Goal: Check status: Check status

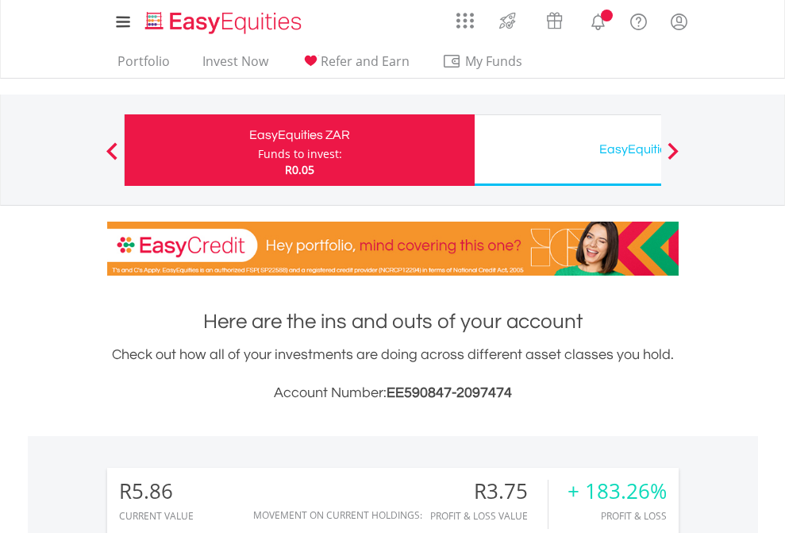
scroll to position [152, 249]
click at [258, 150] on div "Funds to invest:" at bounding box center [300, 154] width 84 height 16
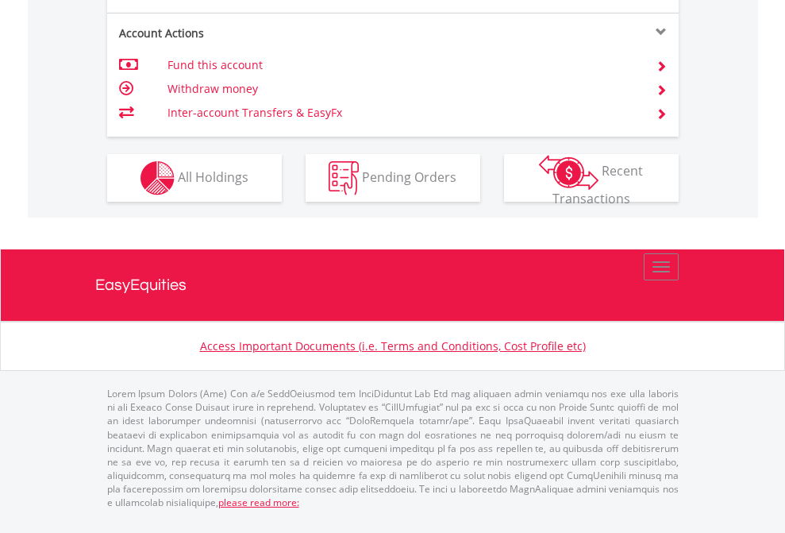
scroll to position [1490, 0]
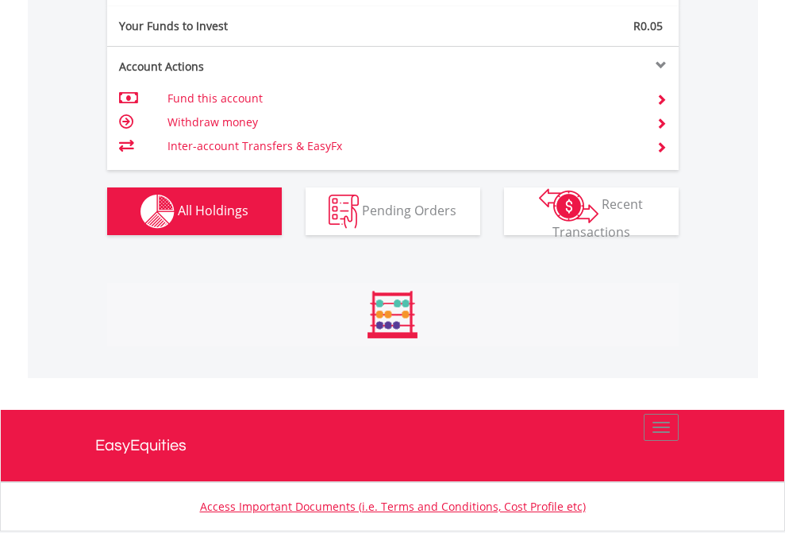
scroll to position [152, 249]
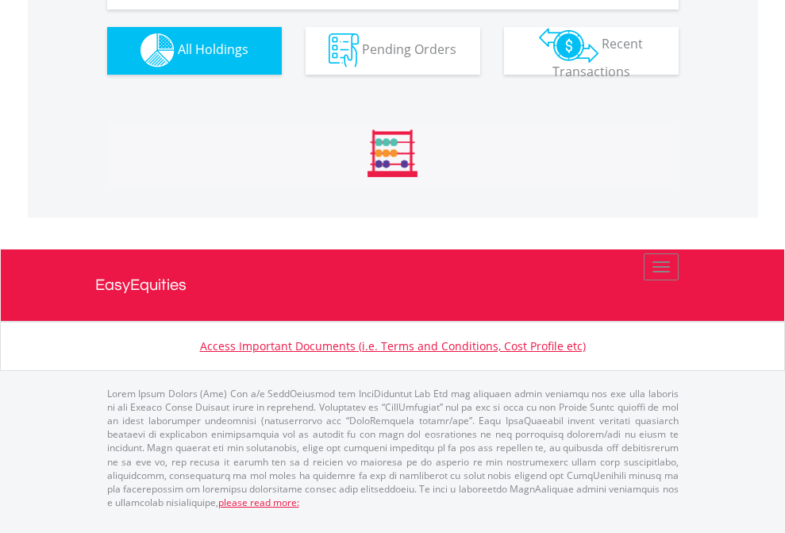
scroll to position [1571, 0]
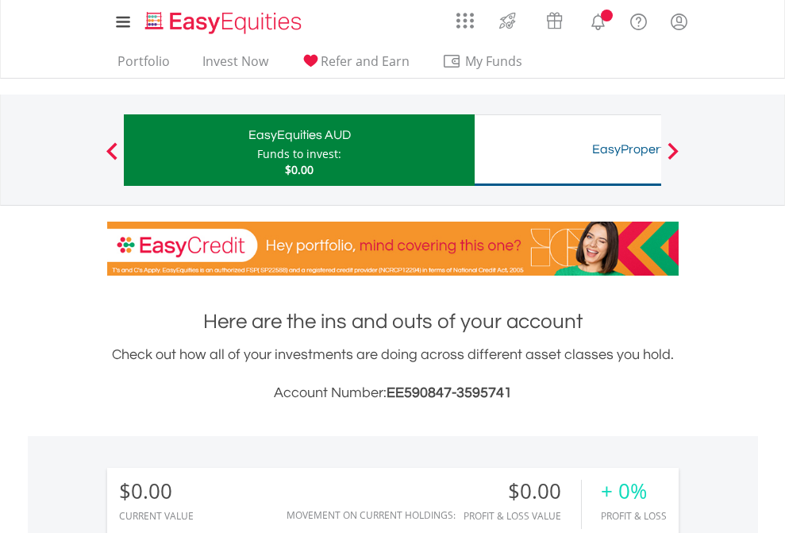
scroll to position [152, 249]
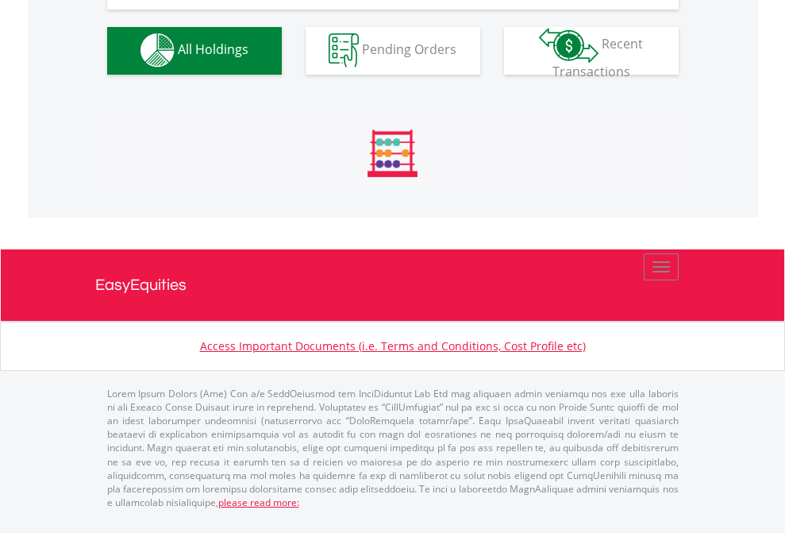
scroll to position [1571, 0]
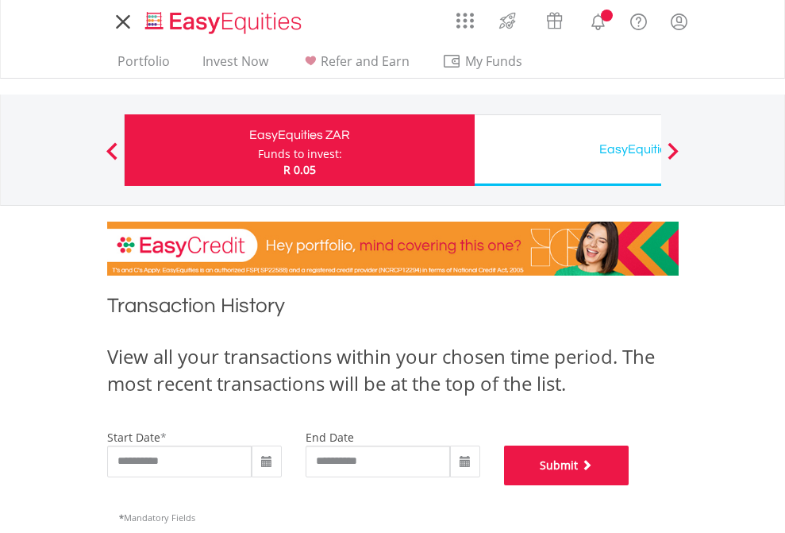
click at [629, 485] on button "Submit" at bounding box center [566, 465] width 125 height 40
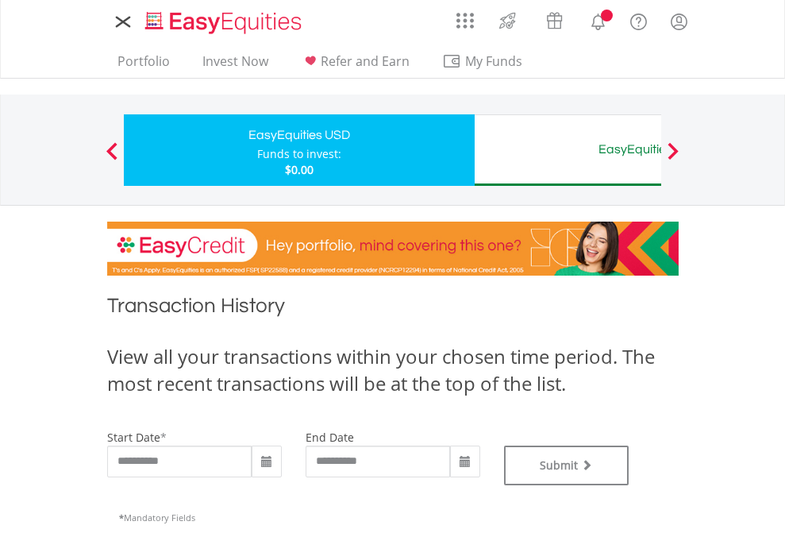
type input "**********"
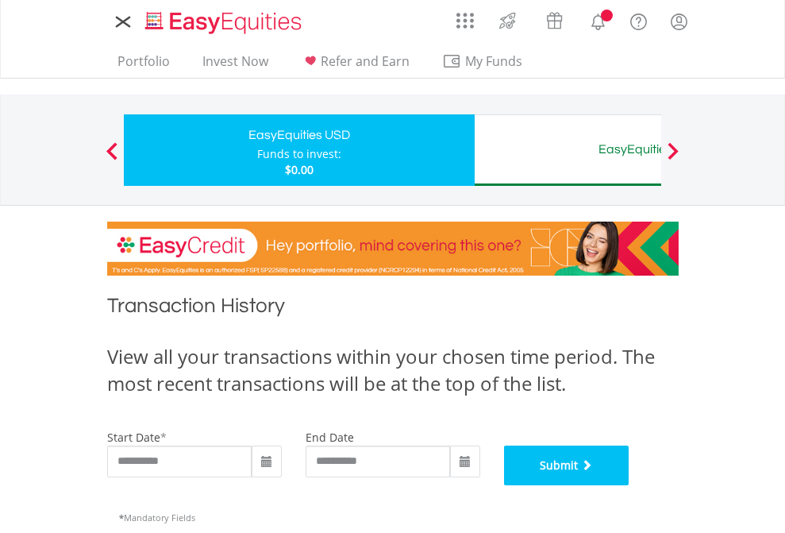
click at [629, 485] on button "Submit" at bounding box center [566, 465] width 125 height 40
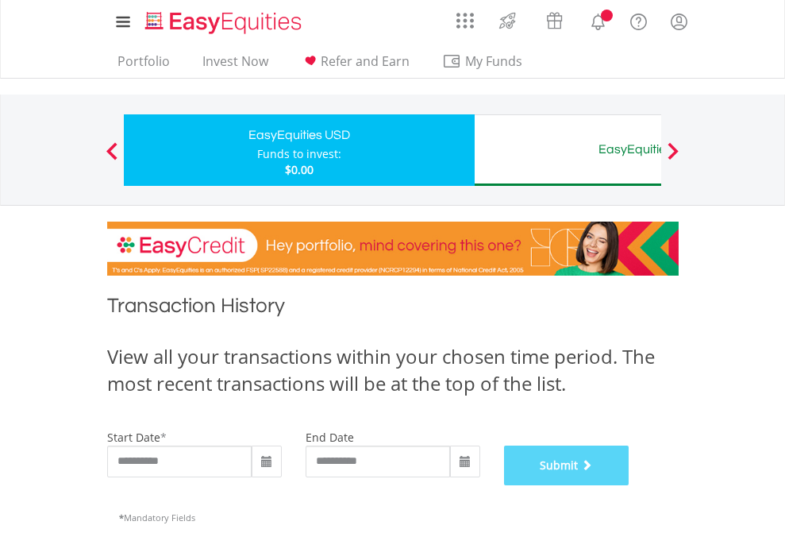
scroll to position [644, 0]
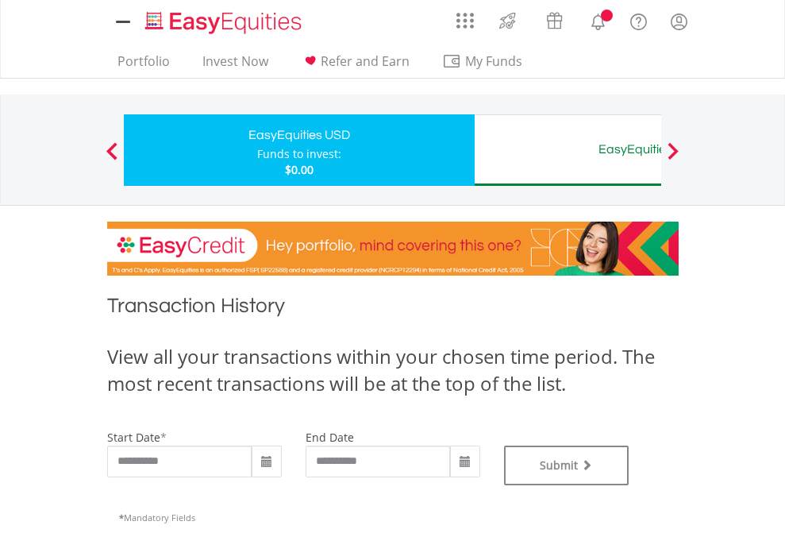
click at [567, 150] on div "EasyEquities AUD" at bounding box center [649, 149] width 331 height 22
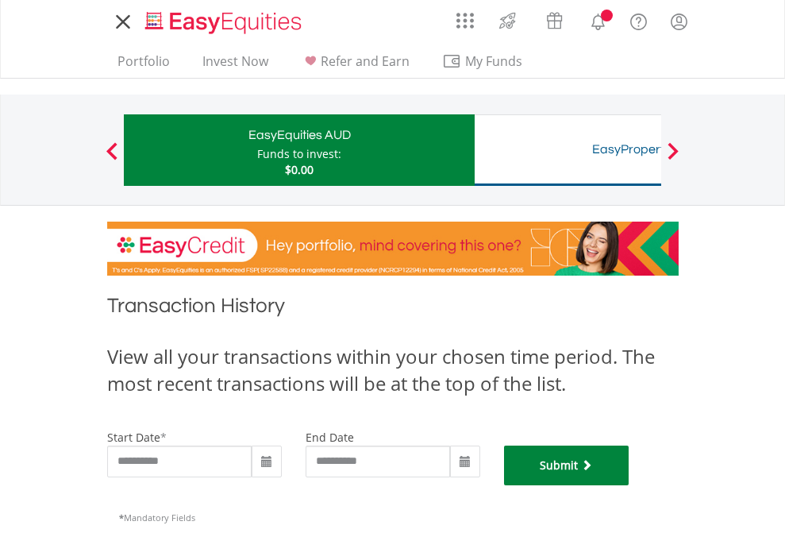
click at [629, 485] on button "Submit" at bounding box center [566, 465] width 125 height 40
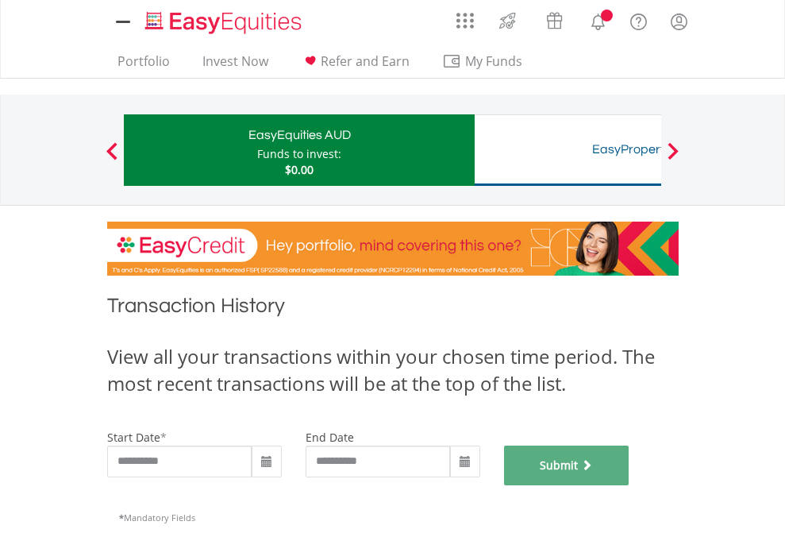
scroll to position [644, 0]
